Goal: Transaction & Acquisition: Purchase product/service

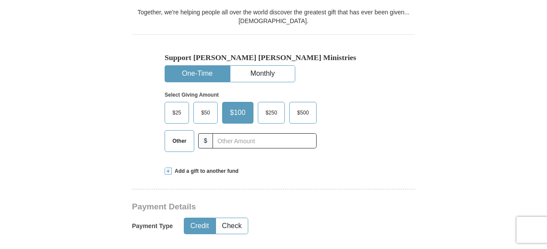
scroll to position [286, 0]
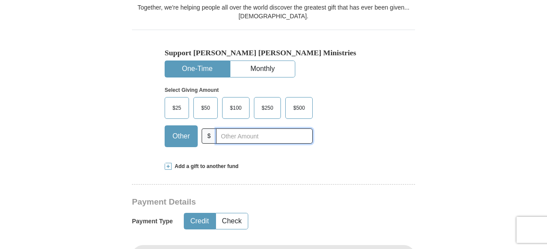
click at [251, 144] on input "text" at bounding box center [264, 135] width 97 height 15
type input "3000.00"
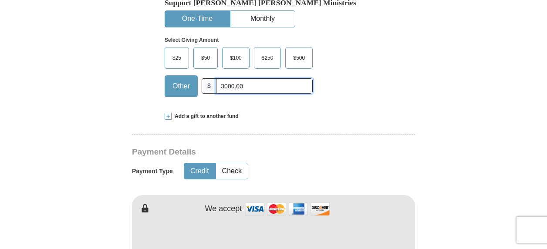
scroll to position [337, 0]
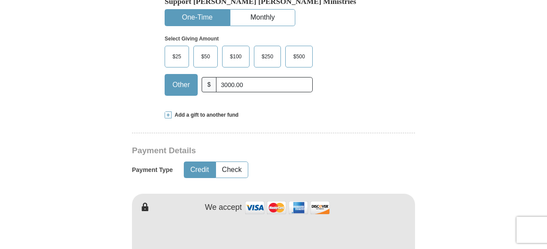
click at [167, 118] on span at bounding box center [168, 114] width 7 height 7
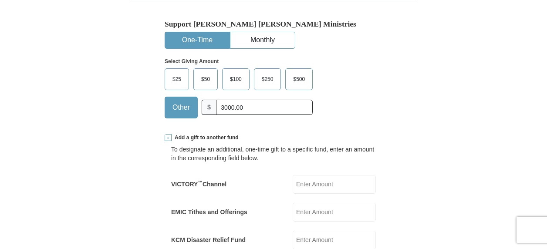
scroll to position [311, 0]
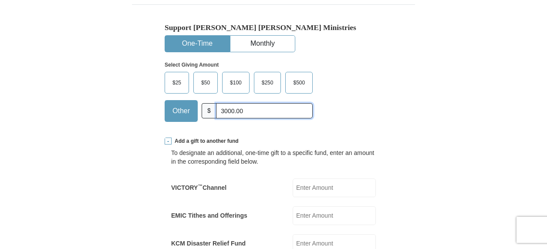
drag, startPoint x: 249, startPoint y: 119, endPoint x: 208, endPoint y: 118, distance: 40.1
click at [208, 118] on div "Other $ 3000.00" at bounding box center [239, 111] width 148 height 22
click at [324, 197] on input "VICTORY ™ Channel" at bounding box center [333, 187] width 83 height 19
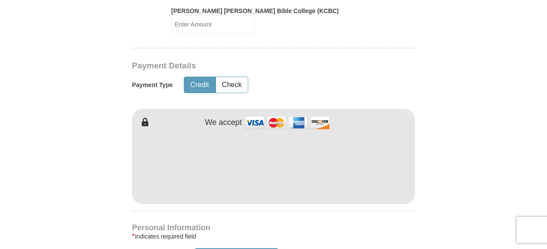
scroll to position [584, 0]
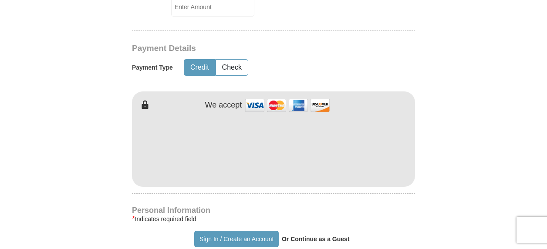
type input "3000.00"
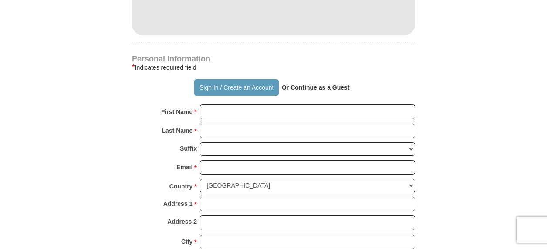
scroll to position [751, 0]
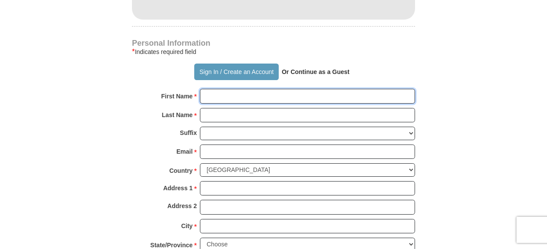
click at [247, 94] on input "First Name *" at bounding box center [307, 96] width 215 height 15
type input "Seleena"
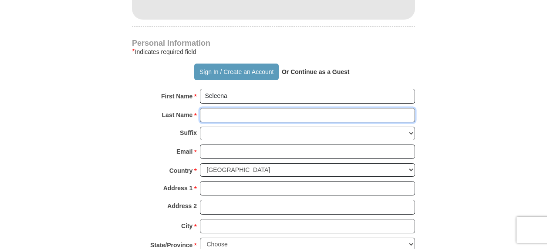
click at [229, 118] on input "Last Name *" at bounding box center [307, 115] width 215 height 15
type input "[PERSON_NAME]"
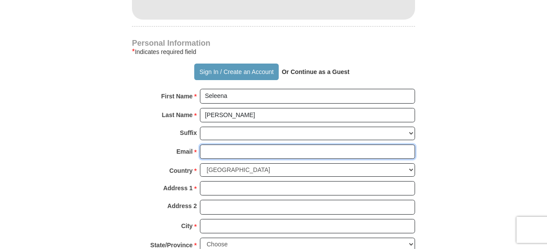
click at [226, 159] on input "Email *" at bounding box center [307, 151] width 215 height 15
type input "[EMAIL_ADDRESS][DOMAIN_NAME]"
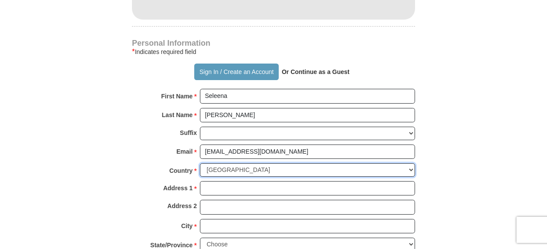
click at [259, 176] on select "[GEOGRAPHIC_DATA] [GEOGRAPHIC_DATA] [GEOGRAPHIC_DATA] [GEOGRAPHIC_DATA] [GEOGRA…" at bounding box center [307, 169] width 215 height 13
select select "MY"
click at [200, 167] on select "[GEOGRAPHIC_DATA] [GEOGRAPHIC_DATA] [GEOGRAPHIC_DATA] [GEOGRAPHIC_DATA] [GEOGRA…" at bounding box center [307, 169] width 215 height 13
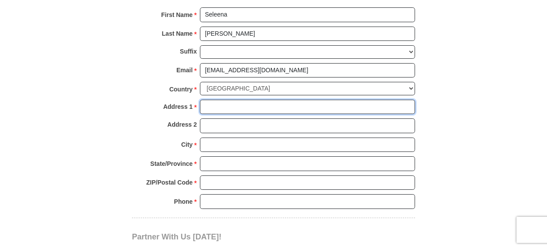
click at [225, 110] on input "Address 1 *" at bounding box center [307, 107] width 215 height 15
type input "A-11 [STREET_ADDRESS]"
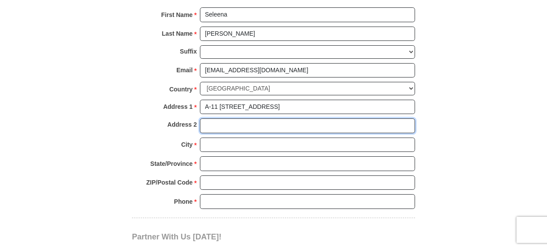
click at [236, 132] on input "Address 2" at bounding box center [307, 125] width 215 height 15
type input "[GEOGRAPHIC_DATA][PERSON_NAME]"
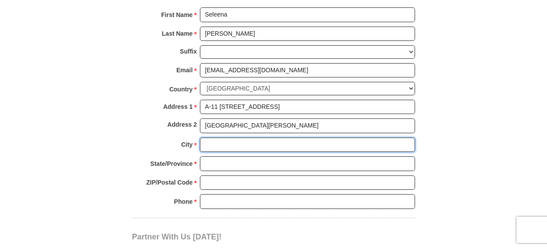
click at [230, 151] on input "City *" at bounding box center [307, 145] width 215 height 15
type input "[GEOGRAPHIC_DATA]"
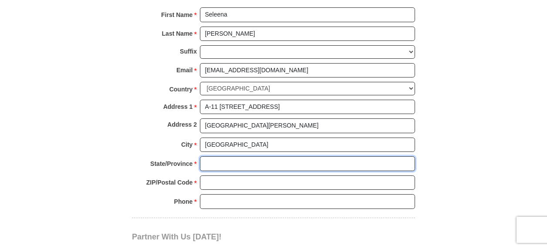
click at [222, 167] on input "State/Province *" at bounding box center [307, 163] width 215 height 15
type input "KL"
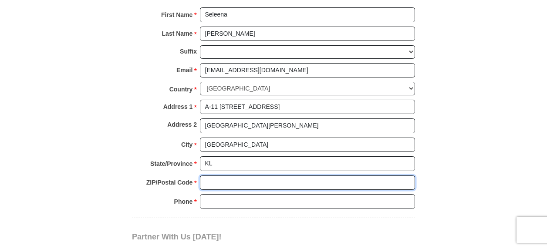
click at [228, 188] on input "ZIP/Postal Code *" at bounding box center [307, 182] width 215 height 15
type input "51200"
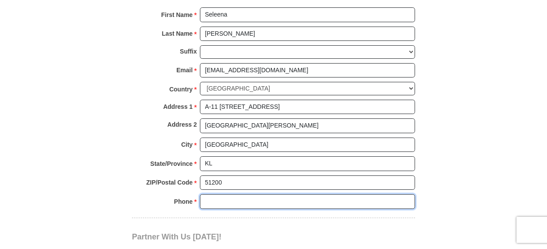
click at [226, 205] on input "Phone * *" at bounding box center [307, 201] width 215 height 15
type input "6596655908"
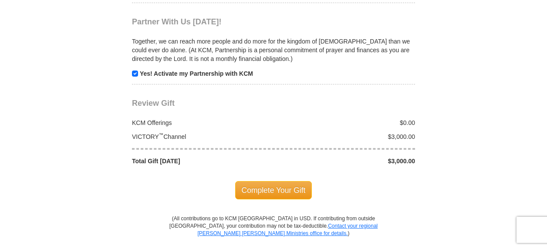
scroll to position [1048, 0]
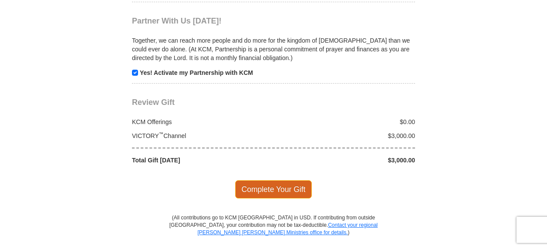
click at [294, 195] on span "Complete Your Gift" at bounding box center [273, 189] width 77 height 18
